Goal: Information Seeking & Learning: Find specific page/section

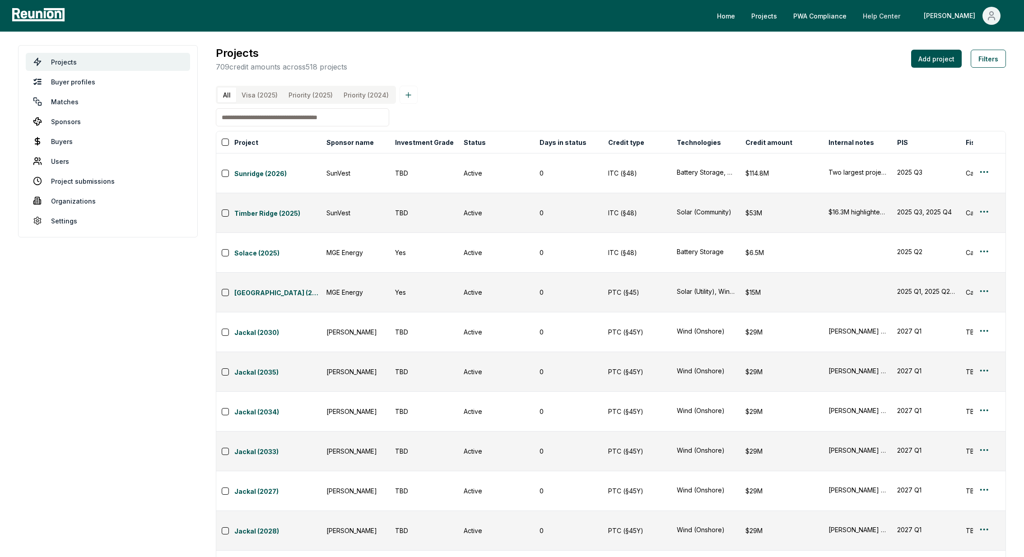
click at [907, 9] on link "Help Center" at bounding box center [881, 16] width 52 height 18
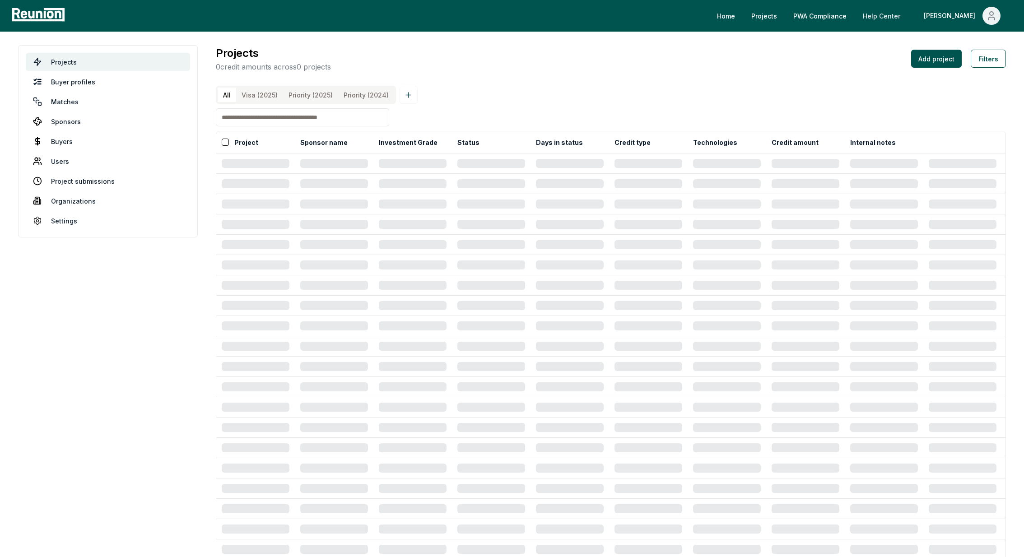
click at [907, 16] on link "Help Center" at bounding box center [881, 16] width 52 height 18
